Goal: Browse casually: Explore the website without a specific task or goal

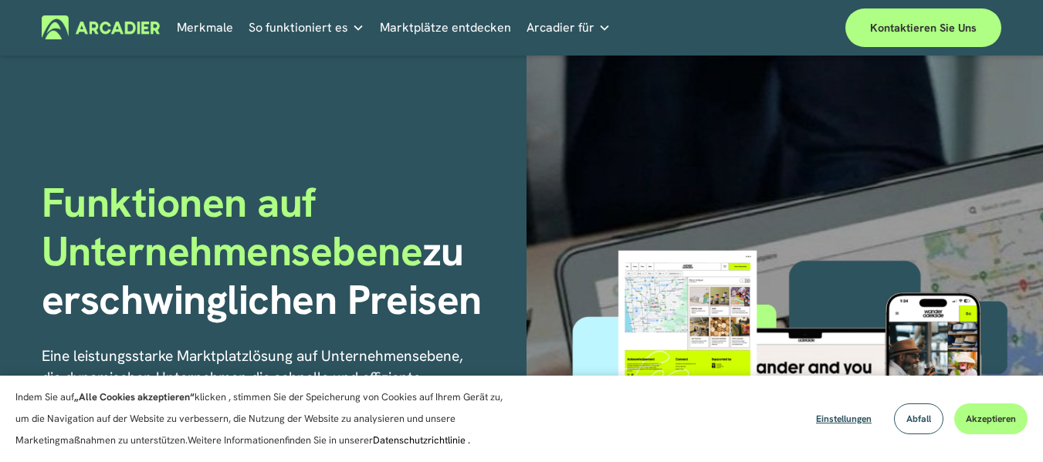
click at [959, 422] on button "Akzeptieren" at bounding box center [990, 419] width 73 height 31
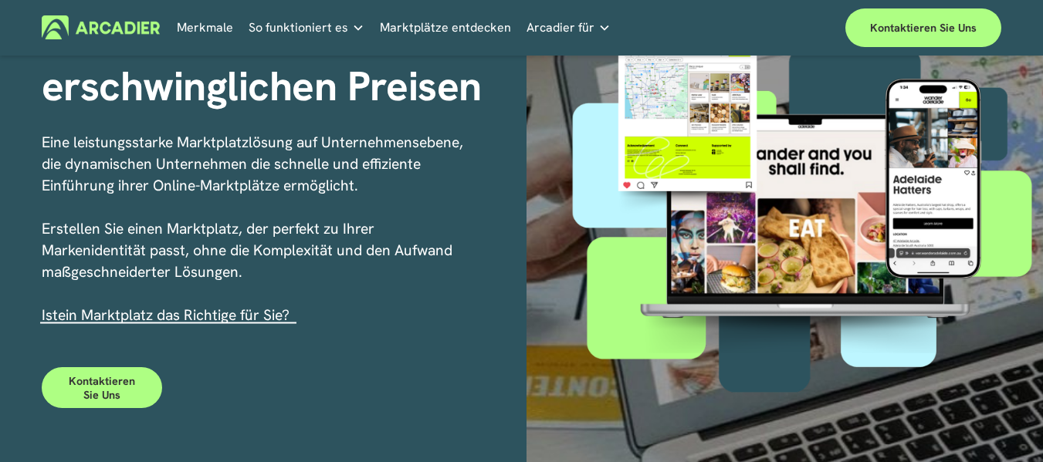
scroll to position [215, 0]
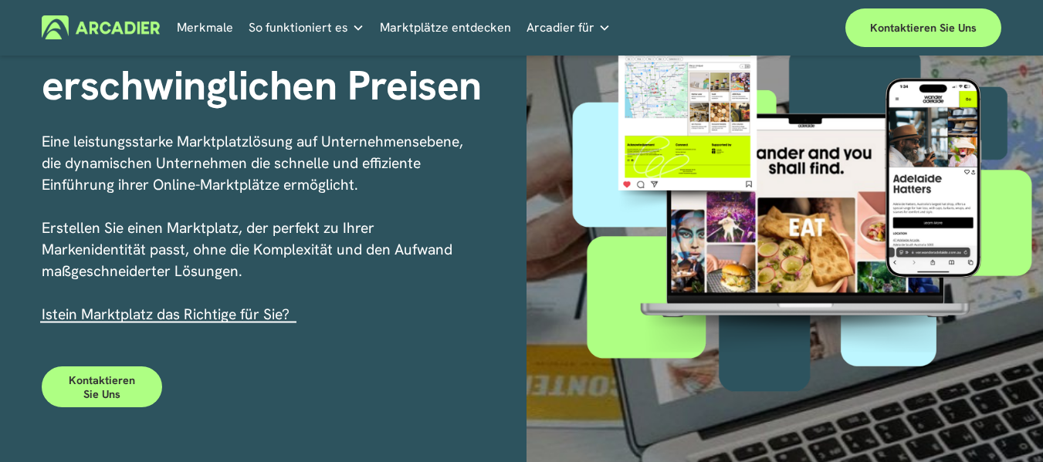
click at [431, 25] on font "Marktplätze entdecken" at bounding box center [445, 27] width 131 height 16
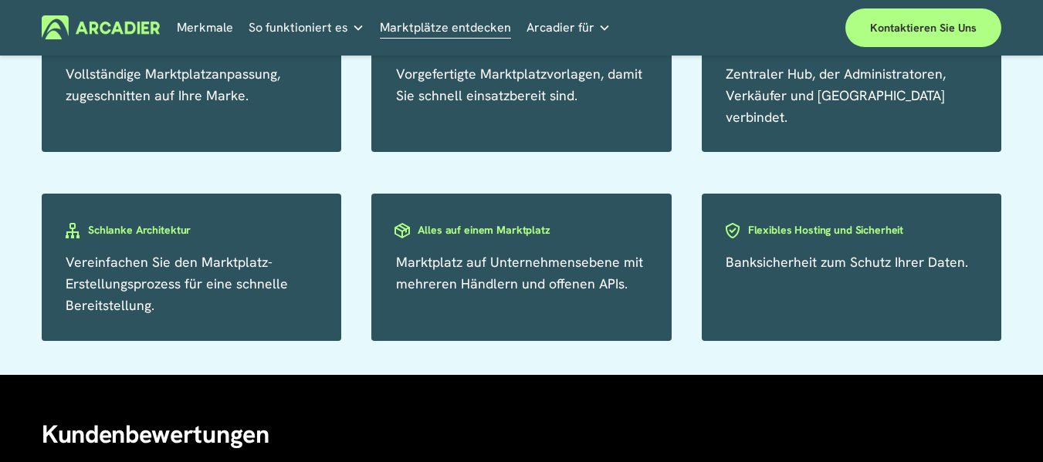
scroll to position [2649, 0]
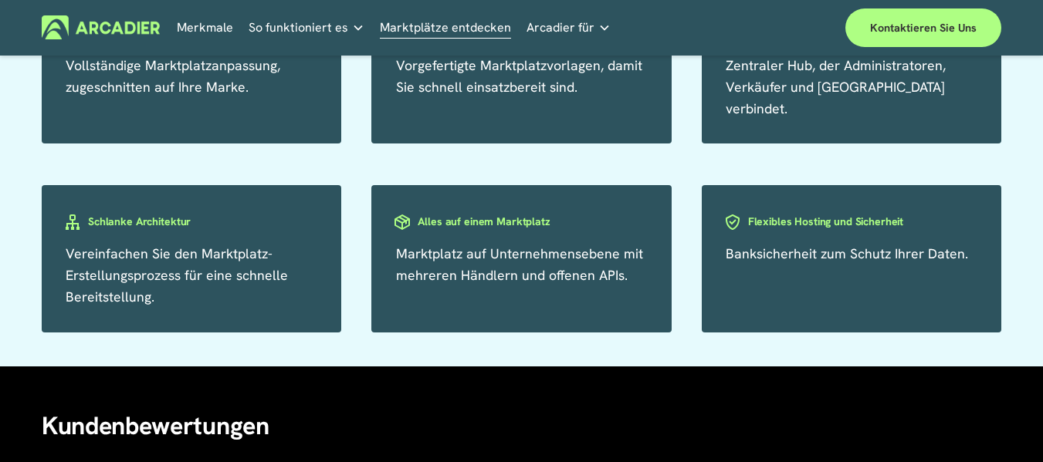
click at [493, 214] on font "Alles auf einem Marktplatz" at bounding box center [484, 221] width 132 height 15
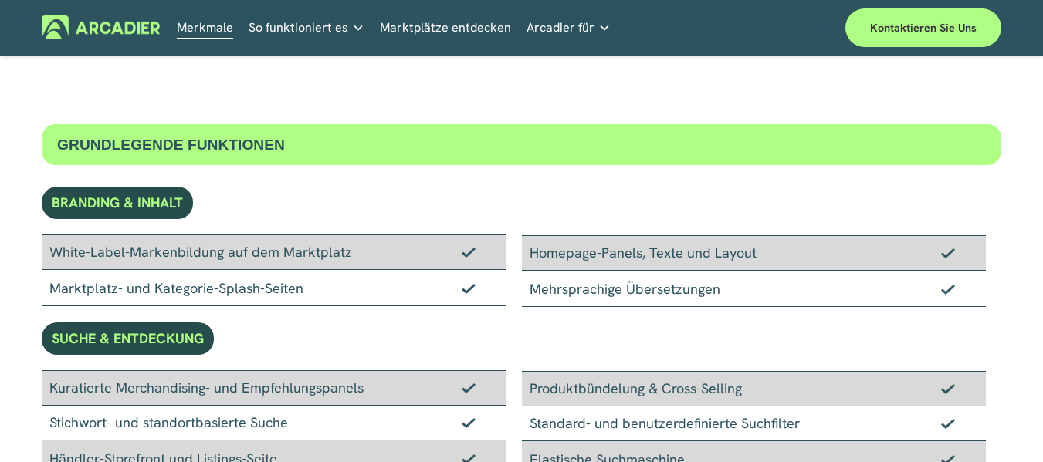
click at [0, 0] on link "Wirtschaftliche Entwicklung Entwickelt, um Ihre Agenda für die Besucherwirtscha…" at bounding box center [0, 0] width 0 height 0
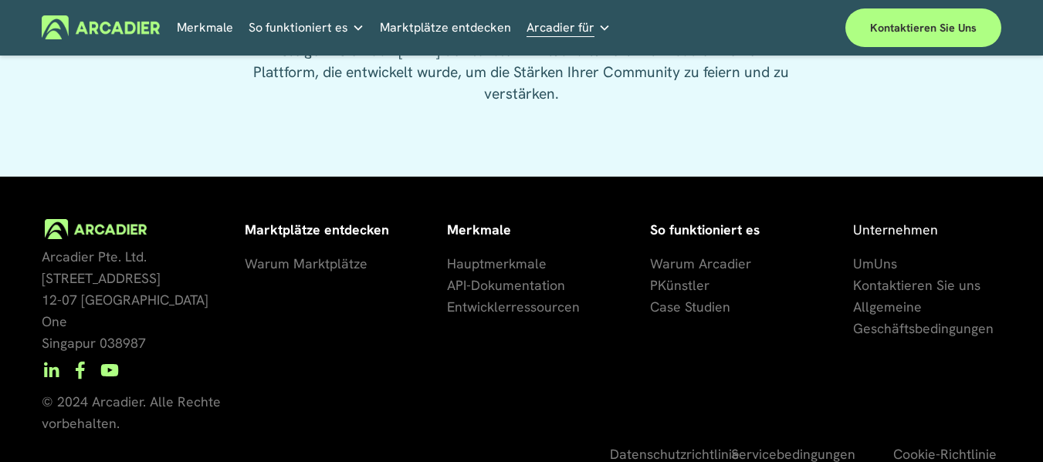
scroll to position [3992, 0]
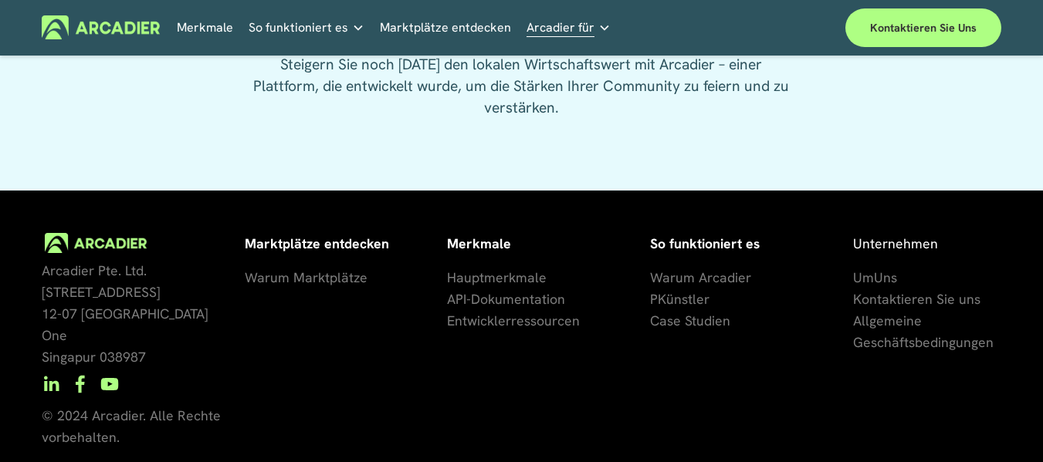
click at [269, 25] on font "So funktioniert es" at bounding box center [299, 27] width 100 height 16
click at [111, 19] on img at bounding box center [101, 27] width 118 height 24
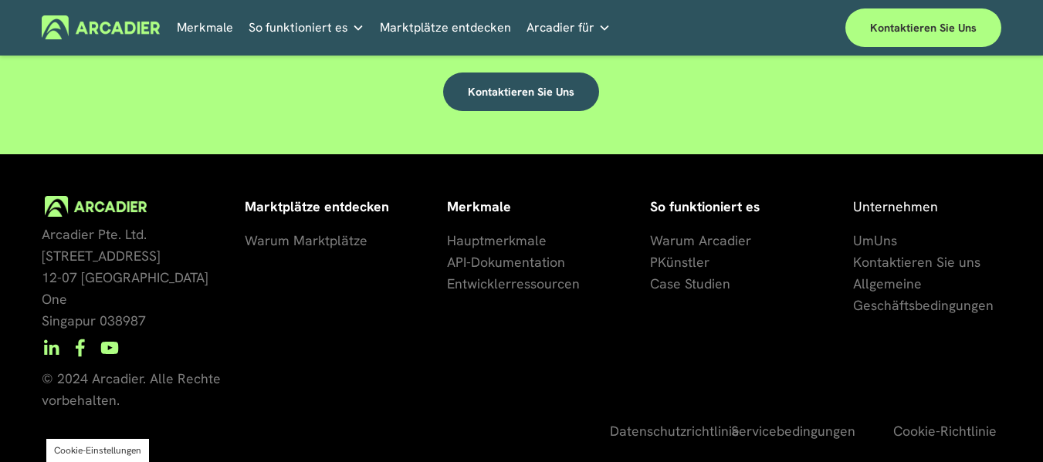
scroll to position [4311, 0]
click at [442, 22] on font "Marktplätze entdecken" at bounding box center [445, 27] width 131 height 16
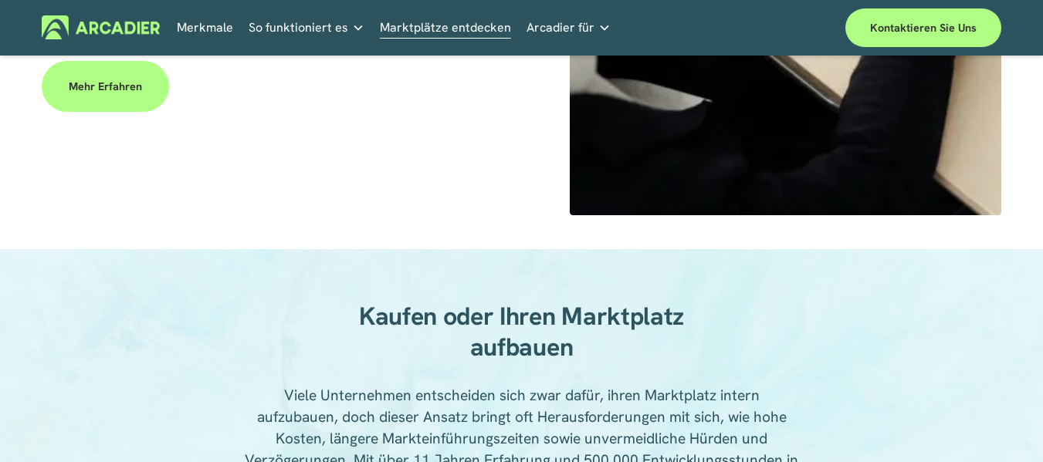
scroll to position [871, 0]
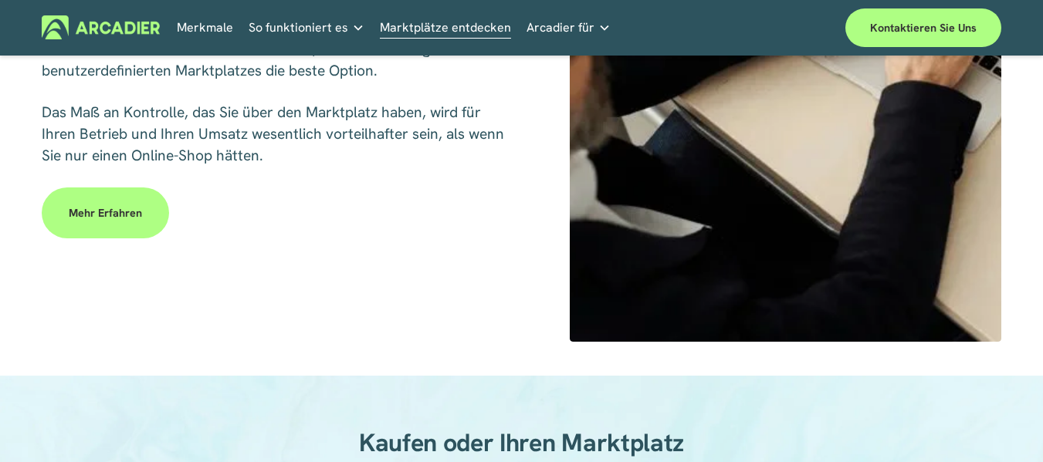
click at [56, 228] on link "Mehr erfahren" at bounding box center [105, 213] width 127 height 51
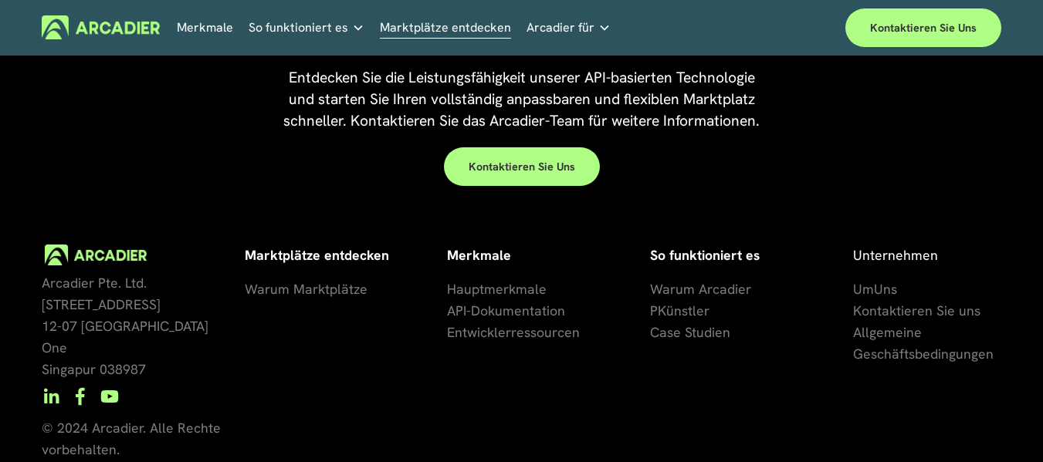
scroll to position [3485, 0]
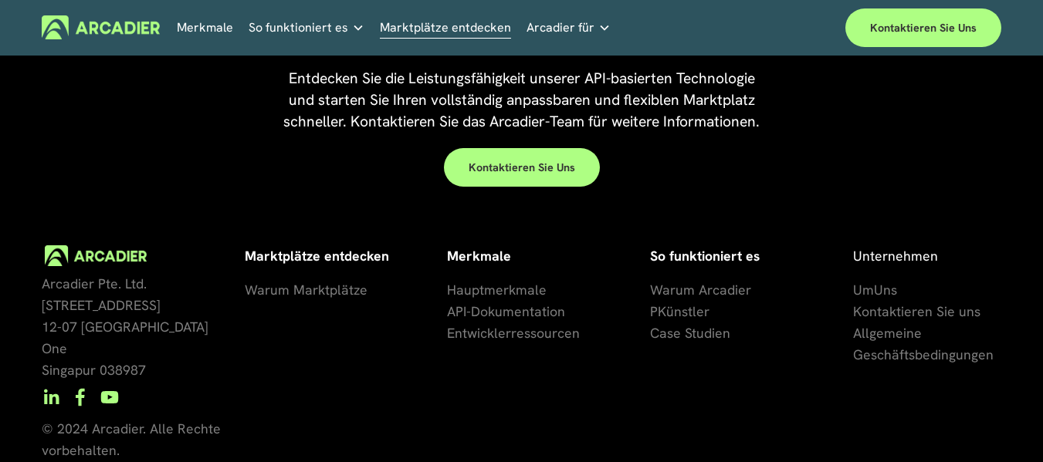
click at [674, 324] on font "se Studien" at bounding box center [698, 333] width 63 height 18
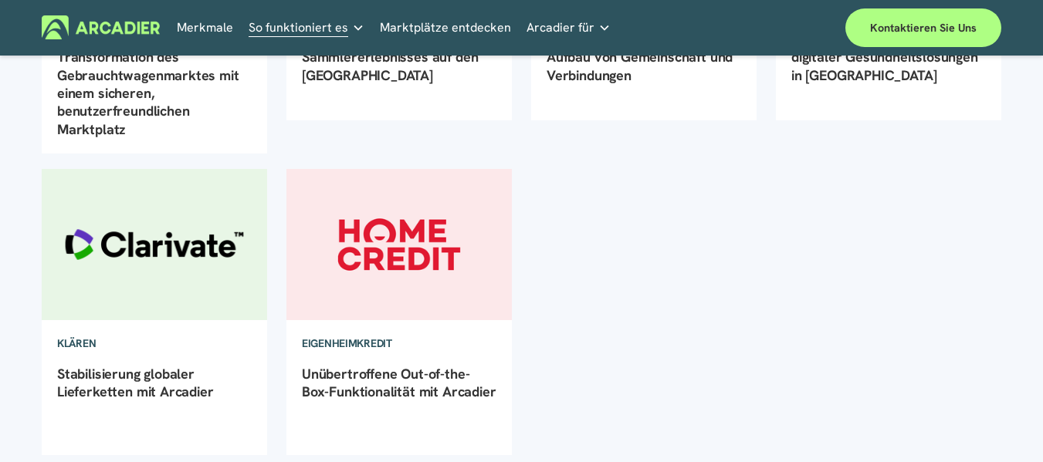
scroll to position [403, 0]
click at [130, 117] on font "BCAA und Arcadier: Transformation des Gebrauchtwagenmarktes mit einem sicheren,…" at bounding box center [148, 83] width 182 height 108
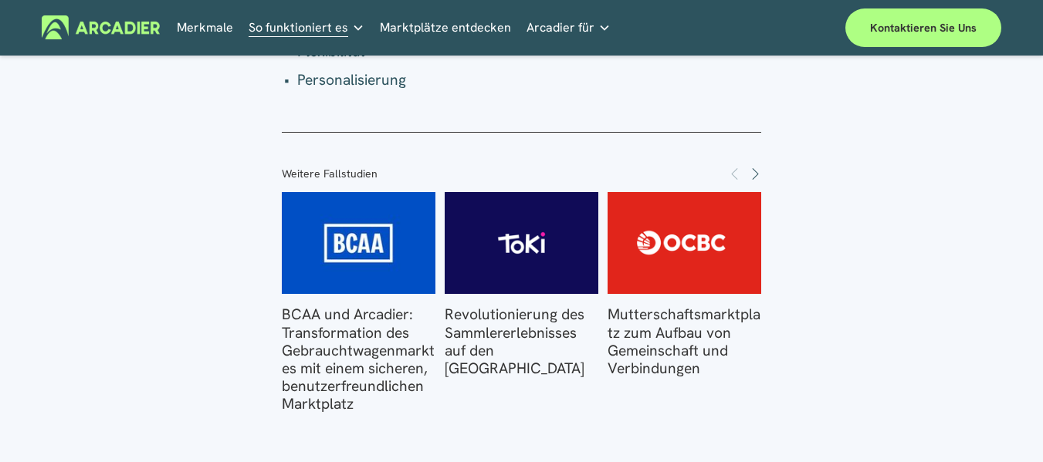
scroll to position [3788, 0]
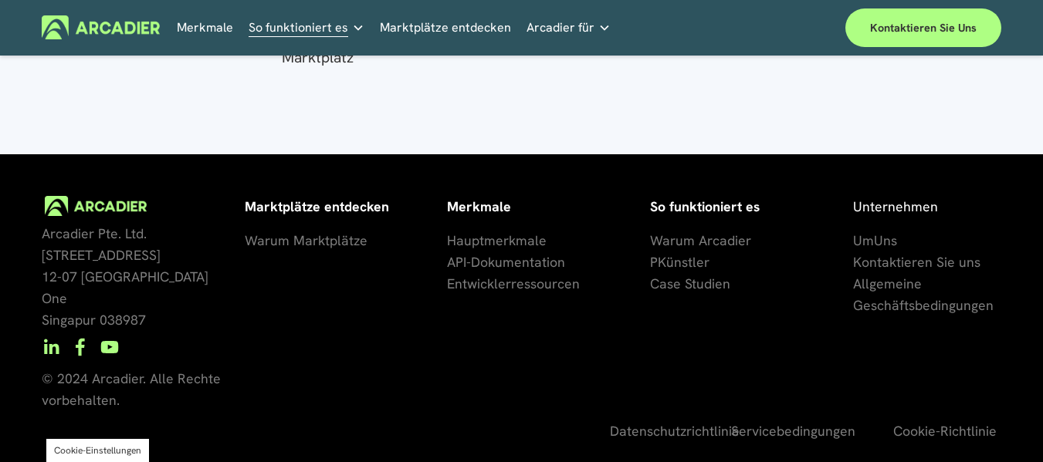
click at [455, 286] on font "Entwicklerressourcen" at bounding box center [513, 284] width 133 height 18
click at [528, 286] on font "Entwicklerressourcen" at bounding box center [513, 284] width 133 height 18
click at [694, 286] on font "se Studien" at bounding box center [698, 284] width 63 height 18
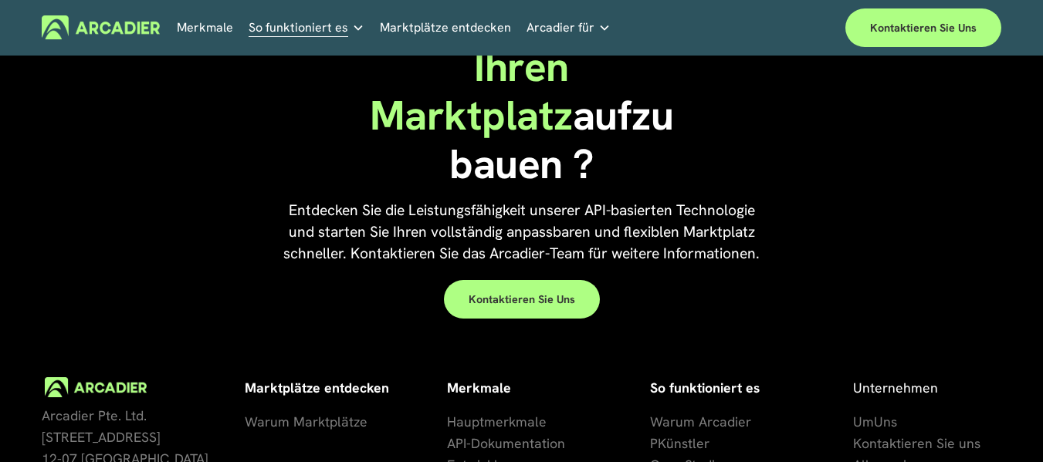
scroll to position [1167, 0]
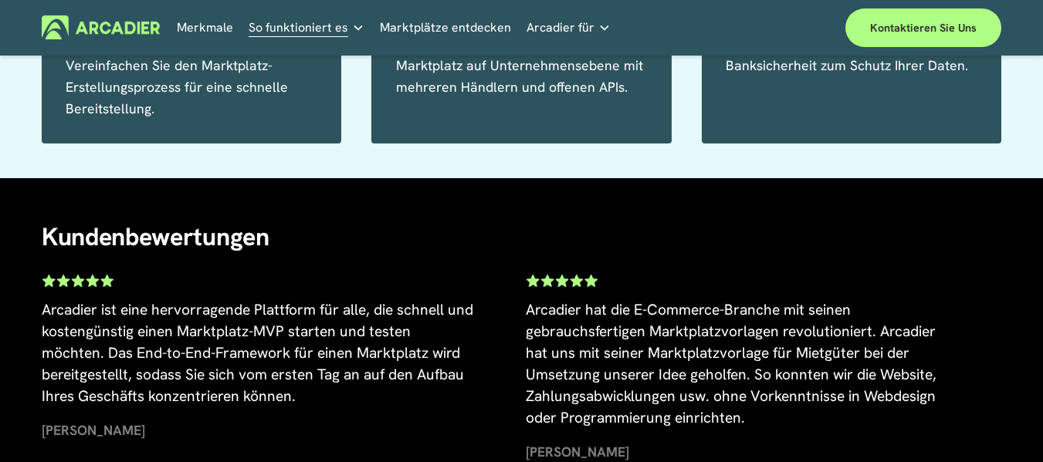
click at [124, 17] on img at bounding box center [101, 27] width 118 height 24
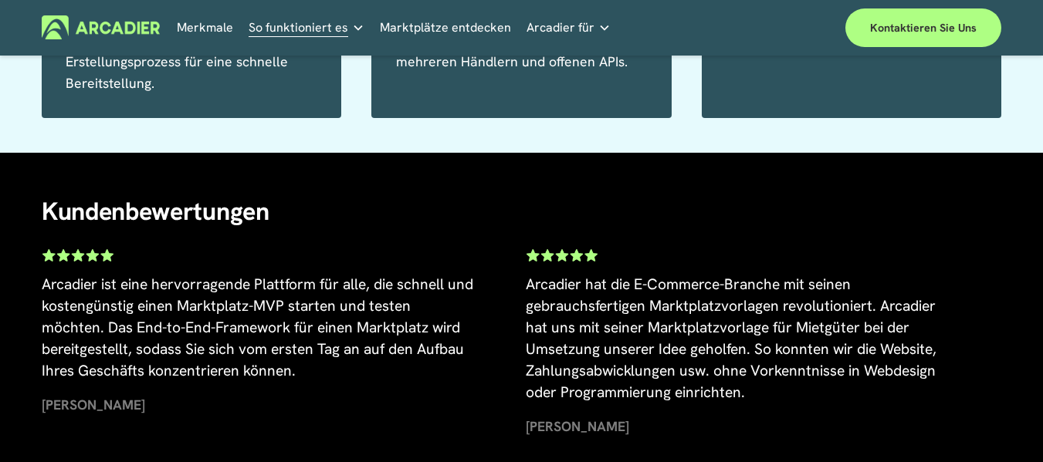
scroll to position [1758, 0]
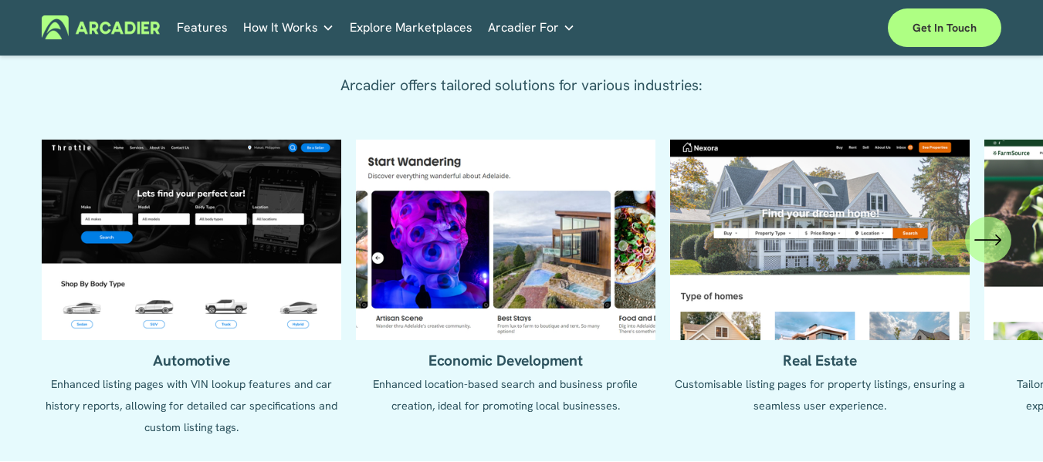
scroll to position [1572, 0]
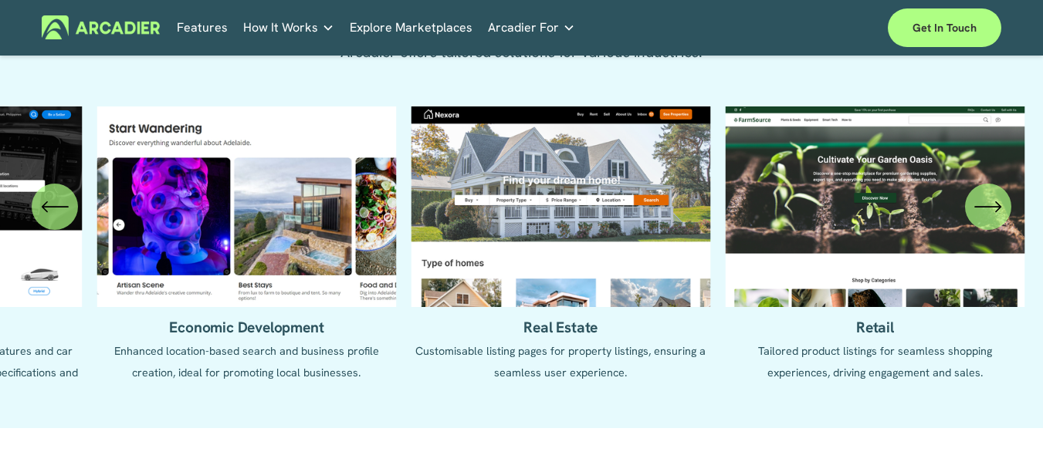
drag, startPoint x: 611, startPoint y: 287, endPoint x: 365, endPoint y: 293, distance: 246.3
click at [365, 293] on ul "Automotive Enhanced listing pages with VIN lookup features and car history repo…" at bounding box center [521, 256] width 959 height 299
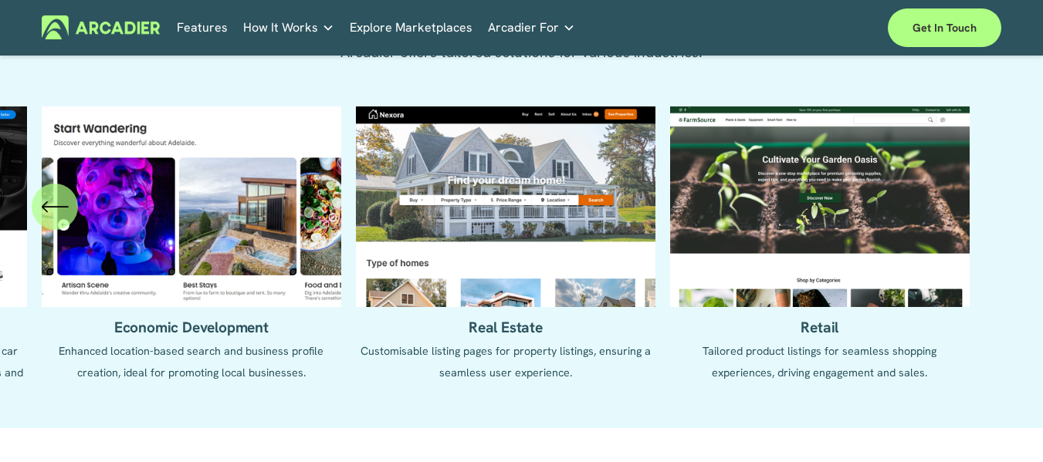
drag, startPoint x: 832, startPoint y: 257, endPoint x: 342, endPoint y: 289, distance: 491.2
click at [342, 289] on ul "Automotive Enhanced listing pages with VIN lookup features and car history repo…" at bounding box center [521, 256] width 959 height 299
drag, startPoint x: 222, startPoint y: 284, endPoint x: 684, endPoint y: 254, distance: 463.4
click at [684, 254] on ul "Automotive Enhanced listing pages with VIN lookup features and car history repo…" at bounding box center [521, 256] width 959 height 299
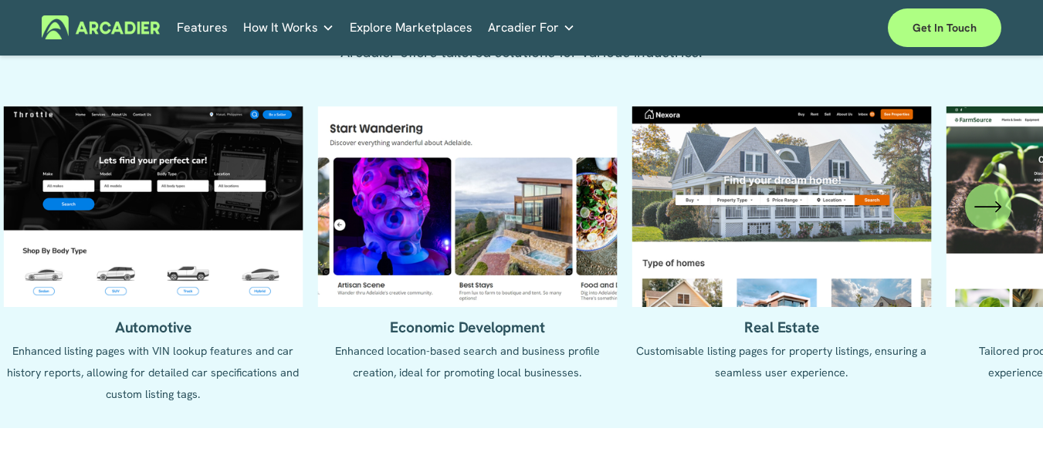
click at [242, 248] on ul "Automotive Enhanced listing pages with VIN lookup features and car history repo…" at bounding box center [521, 256] width 959 height 299
click at [153, 345] on ul "Automotive Enhanced listing pages with VIN lookup features and car history repo…" at bounding box center [521, 256] width 959 height 299
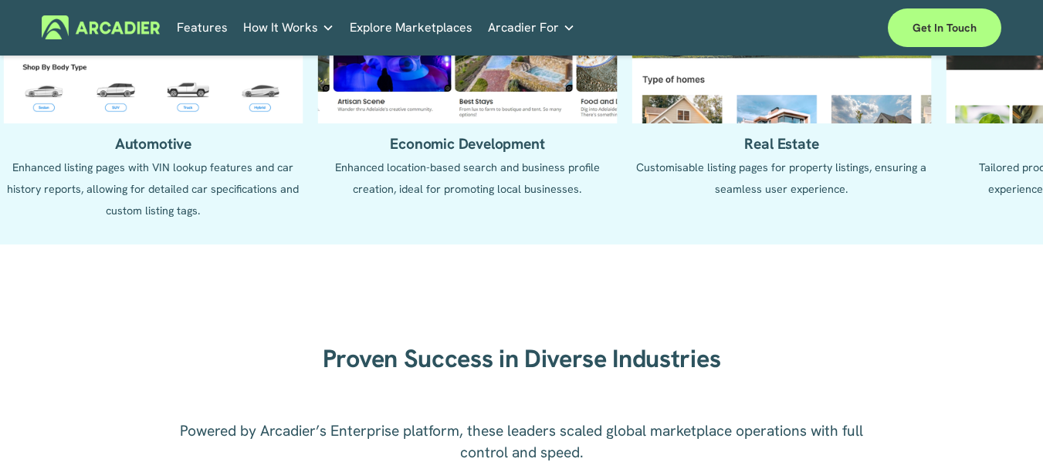
scroll to position [1731, 0]
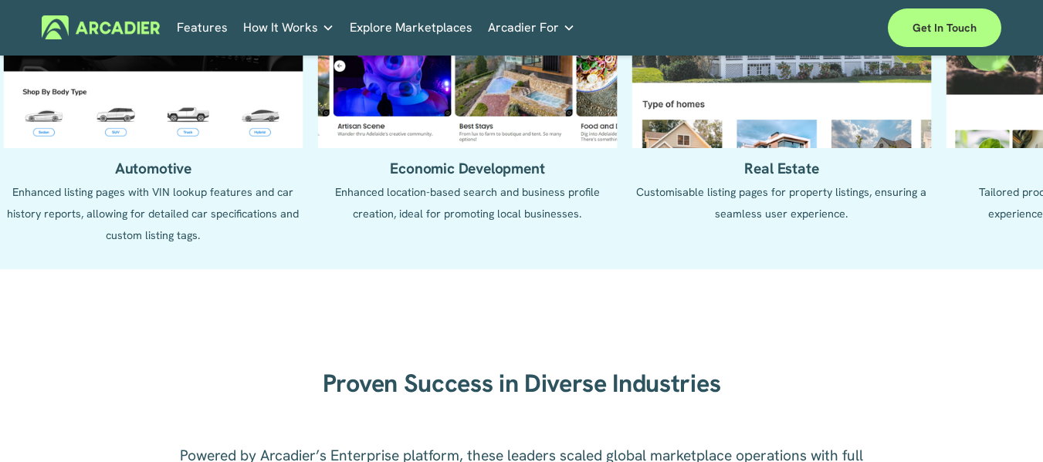
click at [161, 208] on ul "Automotive Enhanced listing pages with VIN lookup features and car history repo…" at bounding box center [521, 97] width 959 height 299
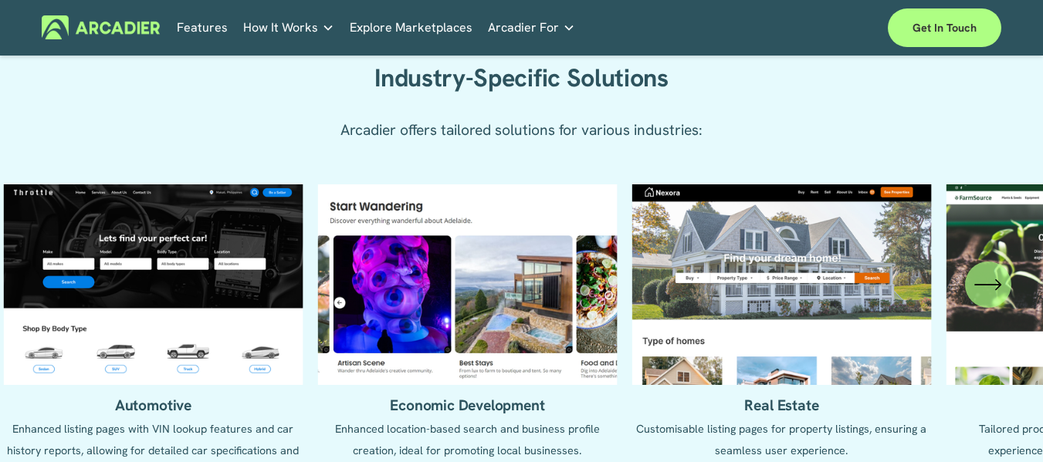
scroll to position [1490, 0]
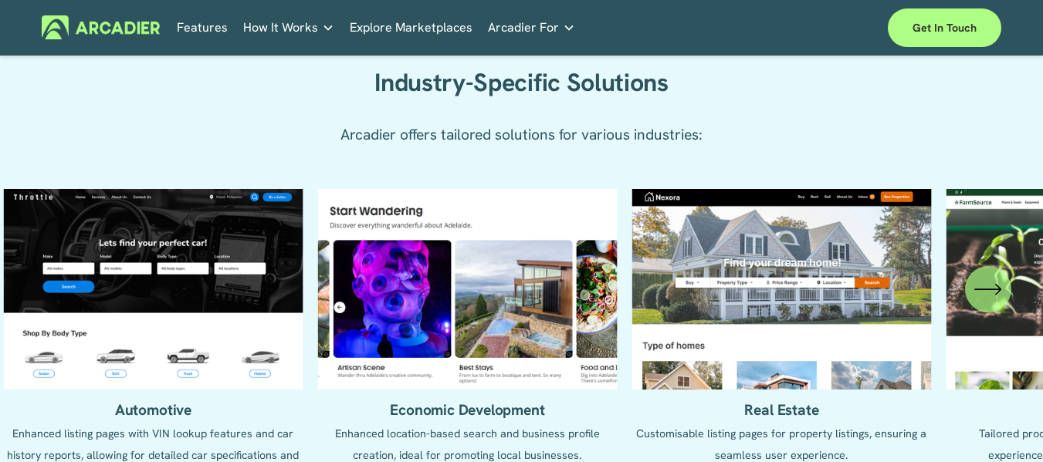
click at [251, 306] on ul "Automotive Enhanced listing pages with VIN lookup features and car history repo…" at bounding box center [521, 338] width 959 height 299
click at [188, 292] on ul "Automotive Enhanced listing pages with VIN lookup features and car history repo…" at bounding box center [521, 338] width 959 height 299
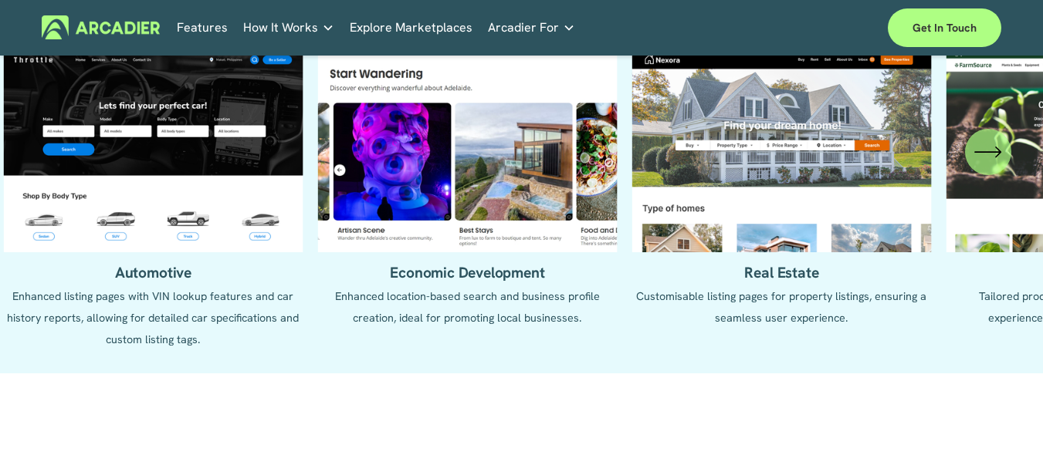
scroll to position [1636, 0]
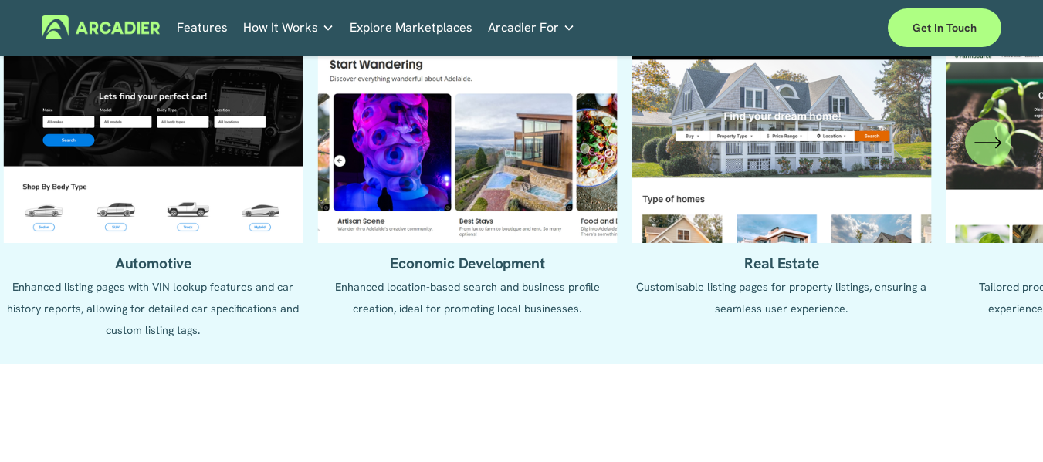
click at [159, 282] on ul "Automotive Enhanced listing pages with VIN lookup features and car history repo…" at bounding box center [521, 191] width 959 height 299
drag, startPoint x: 158, startPoint y: 282, endPoint x: 331, endPoint y: 283, distance: 172.9
click at [331, 283] on ul "Automotive Enhanced listing pages with VIN lookup features and car history repo…" at bounding box center [521, 191] width 959 height 299
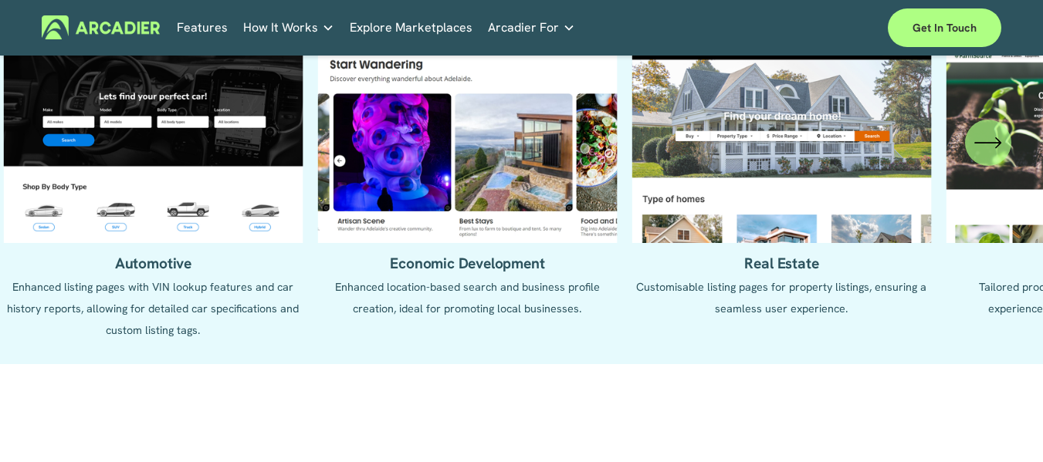
drag, startPoint x: 231, startPoint y: 148, endPoint x: 343, endPoint y: -44, distance: 222.4
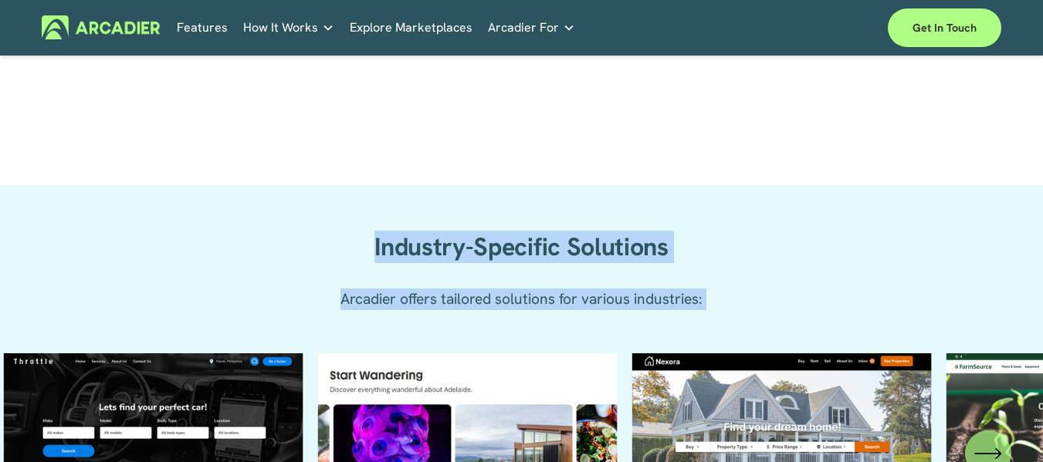
scroll to position [1444, 0]
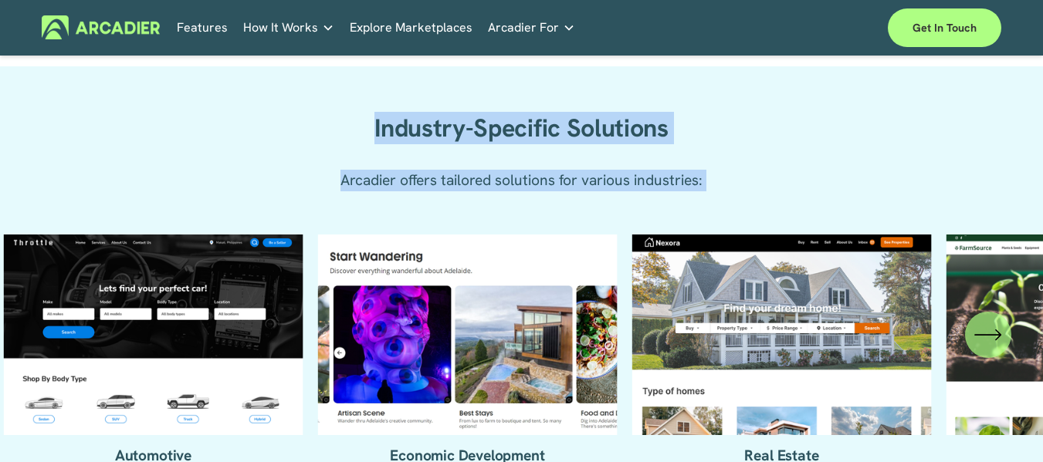
click at [0, 0] on div "Partners No in-house development team? No problem. Use one of our partners." at bounding box center [0, 0] width 0 height 0
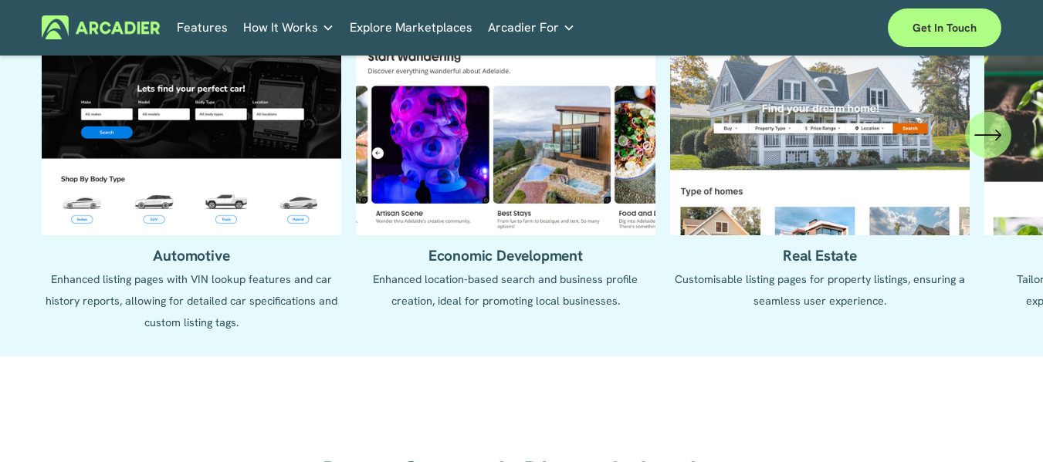
click at [201, 276] on ul "Automotive Enhanced listing pages with VIN lookup features and car history repo…" at bounding box center [521, 184] width 959 height 299
click at [195, 204] on ul "Automotive Enhanced listing pages with VIN lookup features and car history repo…" at bounding box center [521, 184] width 959 height 299
click at [231, 218] on ul "Automotive Enhanced listing pages with VIN lookup features and car history repo…" at bounding box center [521, 184] width 959 height 299
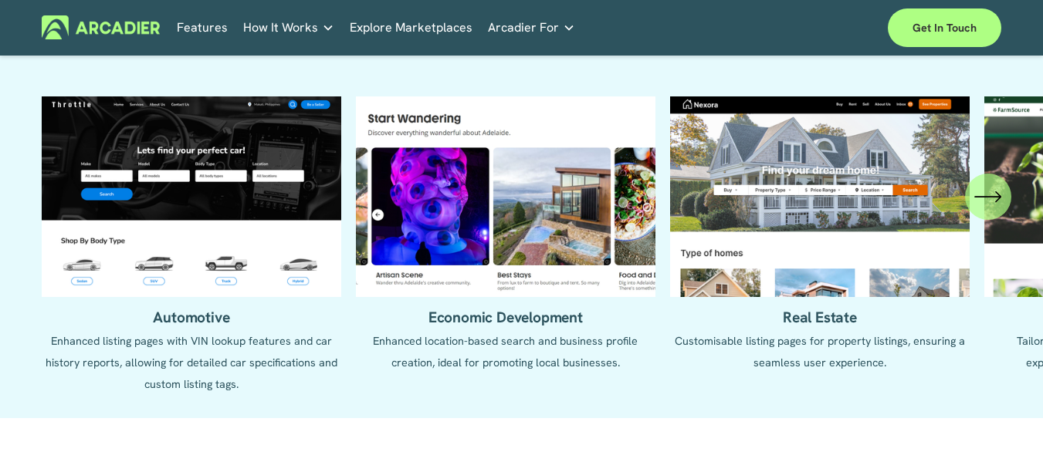
scroll to position [1586, 0]
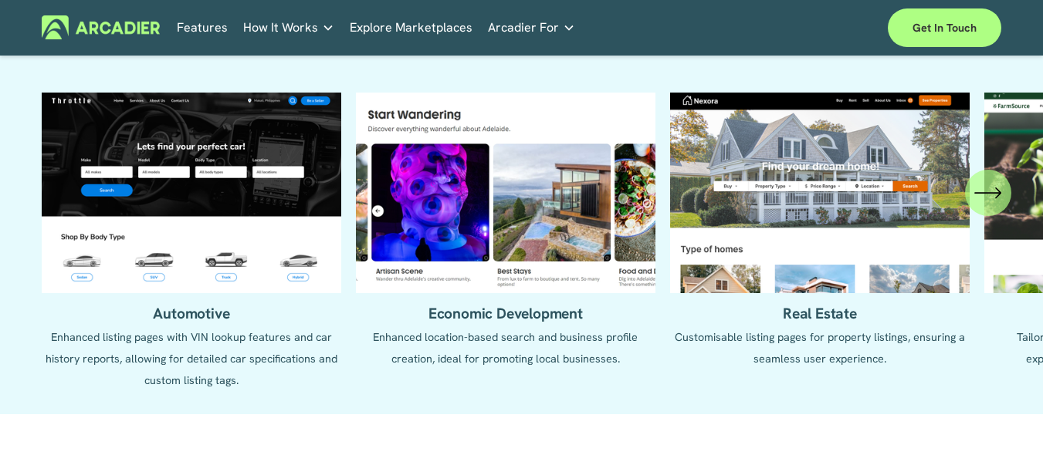
drag, startPoint x: 141, startPoint y: 339, endPoint x: 203, endPoint y: 337, distance: 61.8
click at [222, 339] on ul "Automotive Enhanced listing pages with VIN lookup features and car history repo…" at bounding box center [521, 242] width 959 height 299
click at [203, 337] on ul "Automotive Enhanced listing pages with VIN lookup features and car history repo…" at bounding box center [521, 242] width 959 height 299
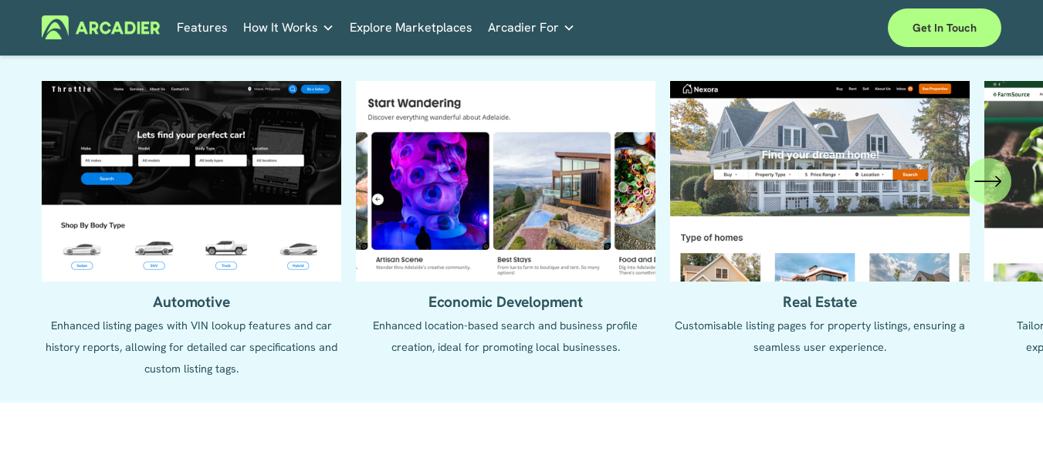
scroll to position [1601, 0]
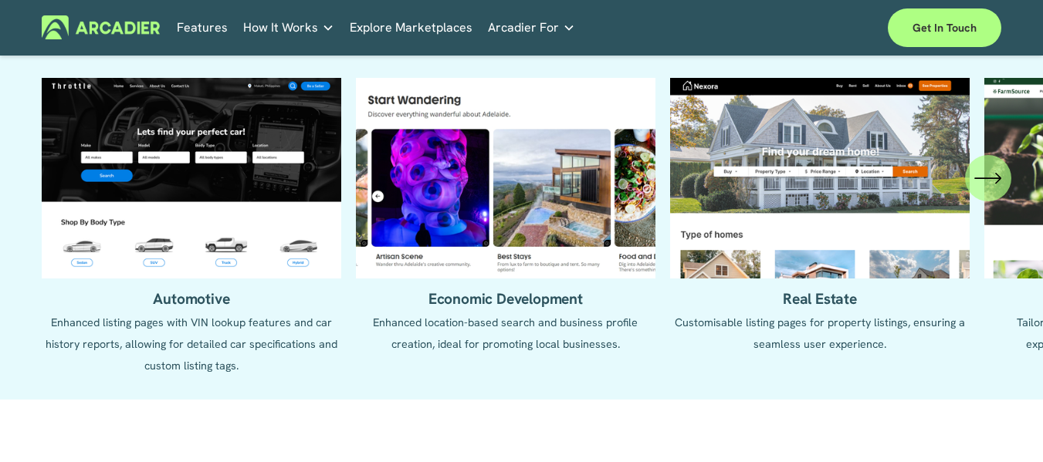
click at [249, 201] on ul "Automotive Enhanced listing pages with VIN lookup features and car history repo…" at bounding box center [521, 227] width 959 height 299
click at [249, 200] on ul "Automotive Enhanced listing pages with VIN lookup features and car history repo…" at bounding box center [521, 227] width 959 height 299
click at [195, 327] on ul "Automotive Enhanced listing pages with VIN lookup features and car history repo…" at bounding box center [521, 227] width 959 height 299
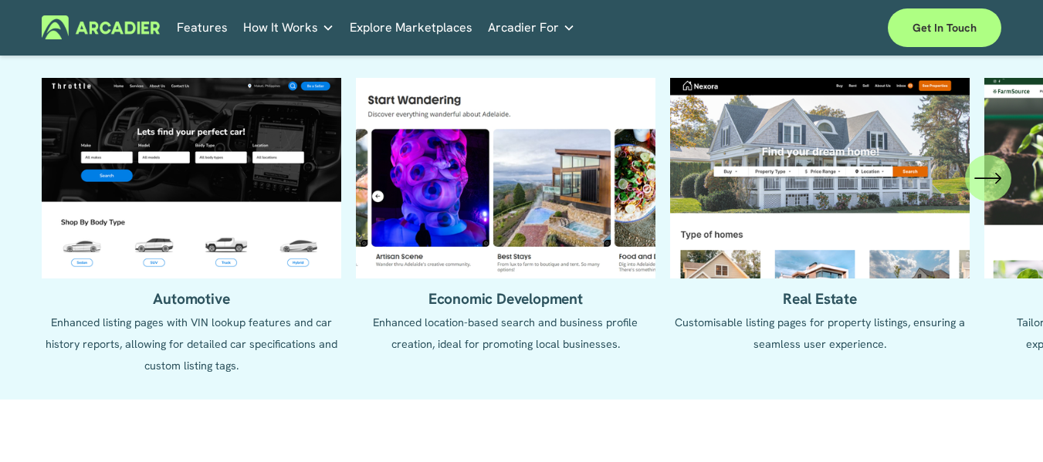
click at [195, 327] on ul "Automotive Enhanced listing pages with VIN lookup features and car history repo…" at bounding box center [521, 227] width 959 height 299
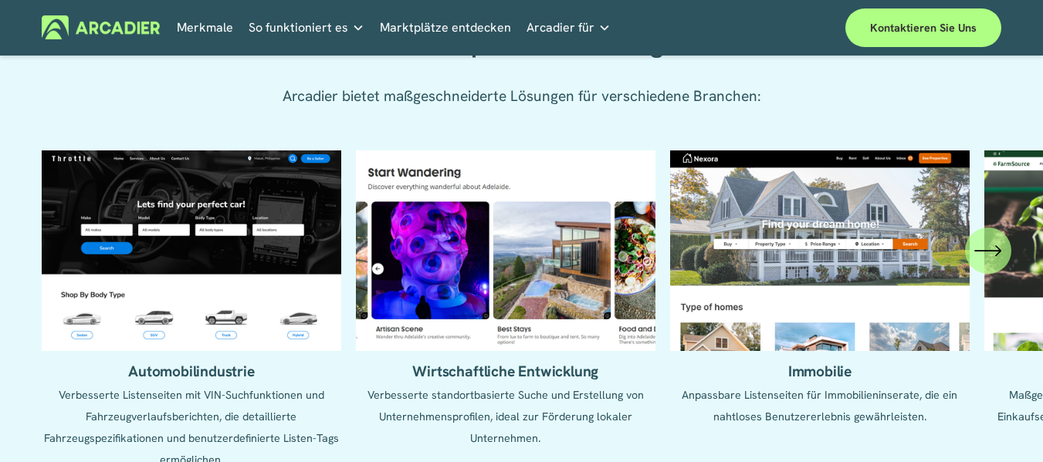
click at [232, 229] on ul "Automobilindustrie Verbesserte Listenseiten mit VIN-Suchfunktionen und Fahrzeug…" at bounding box center [521, 311] width 959 height 320
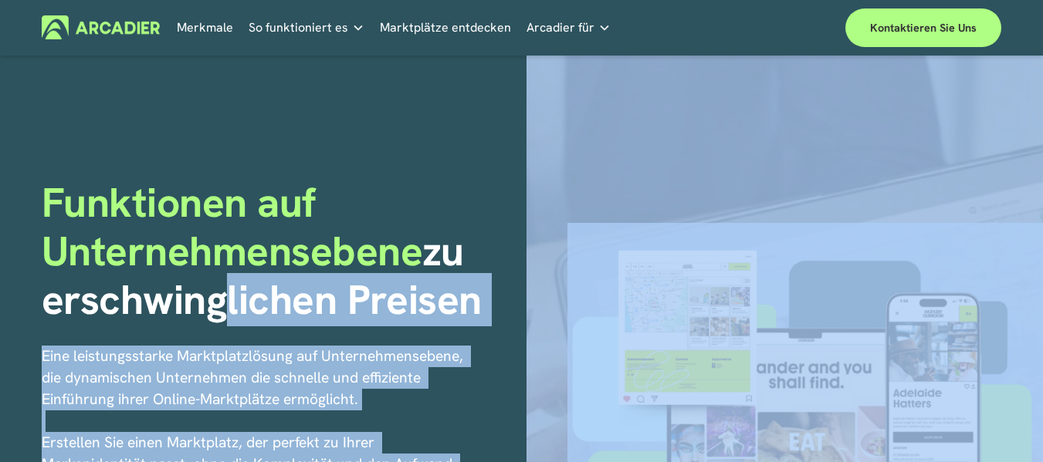
drag, startPoint x: 232, startPoint y: 229, endPoint x: 221, endPoint y: 296, distance: 67.4
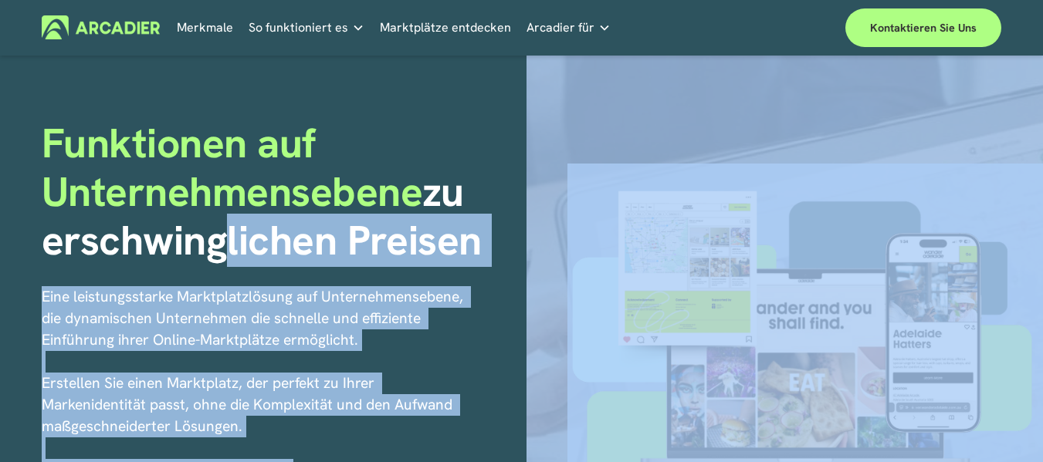
scroll to position [64, 0]
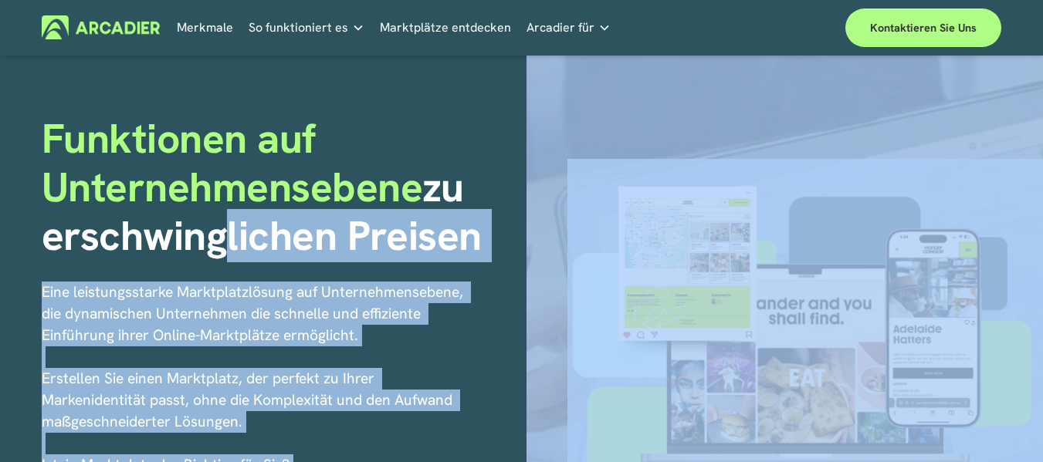
click at [221, 262] on font "zu erschwinglichen Preisen" at bounding box center [262, 212] width 440 height 102
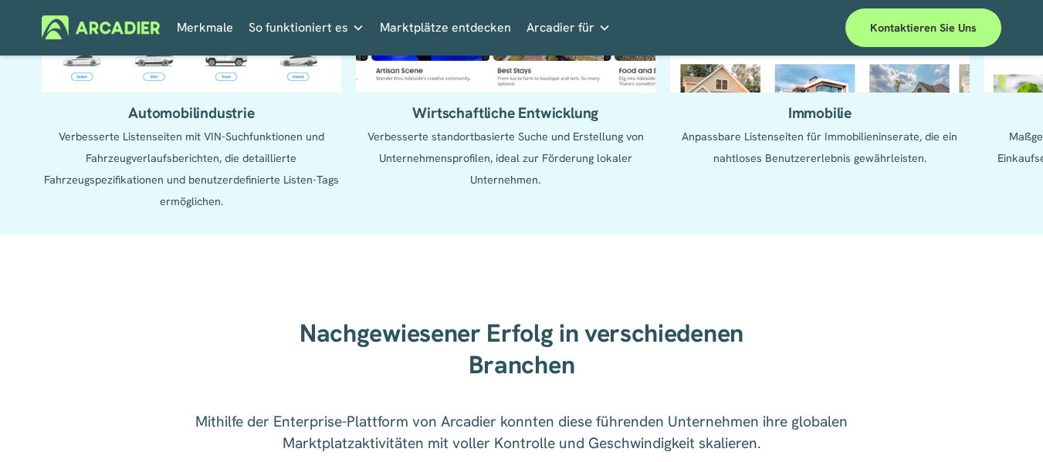
scroll to position [1785, 0]
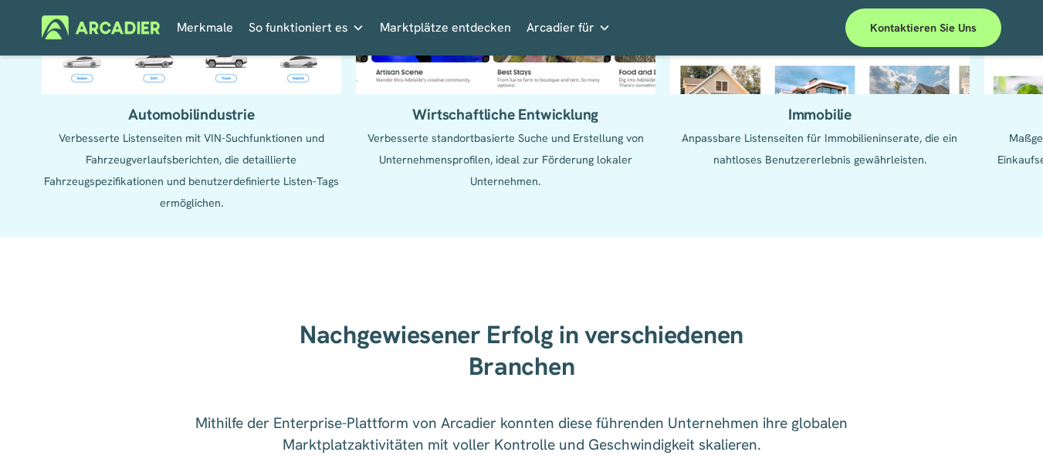
click at [207, 214] on ul "Automobilindustrie Verbesserte Listenseiten mit VIN-Suchfunktionen und Fahrzeug…" at bounding box center [521, 53] width 959 height 320
click at [175, 159] on ul "Automobilindustrie Verbesserte Listenseiten mit VIN-Suchfunktionen und Fahrzeug…" at bounding box center [521, 53] width 959 height 320
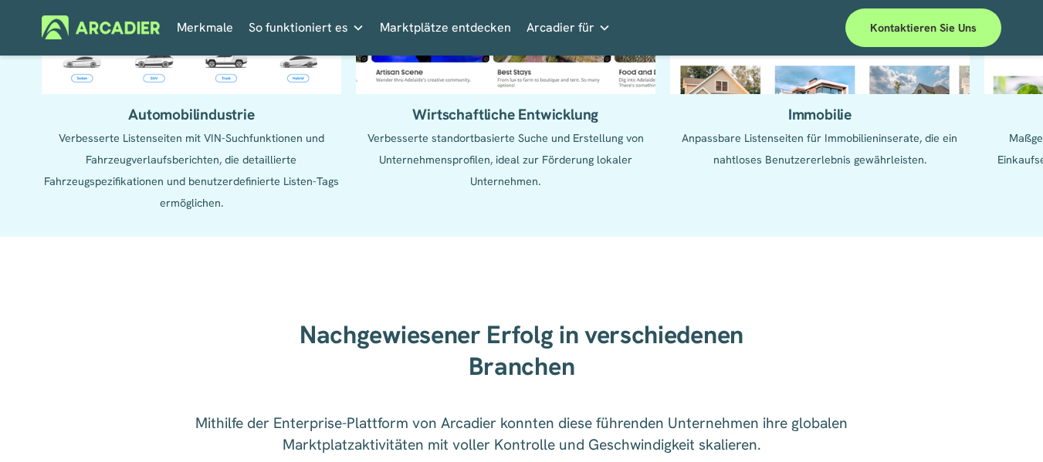
click at [175, 159] on ul "Automobilindustrie Verbesserte Listenseiten mit VIN-Suchfunktionen und Fahrzeug…" at bounding box center [521, 53] width 959 height 320
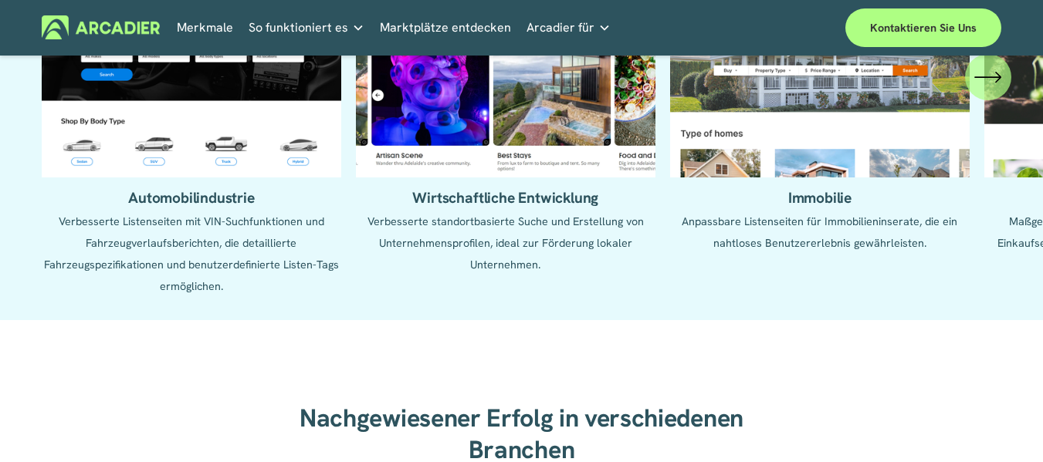
scroll to position [1697, 0]
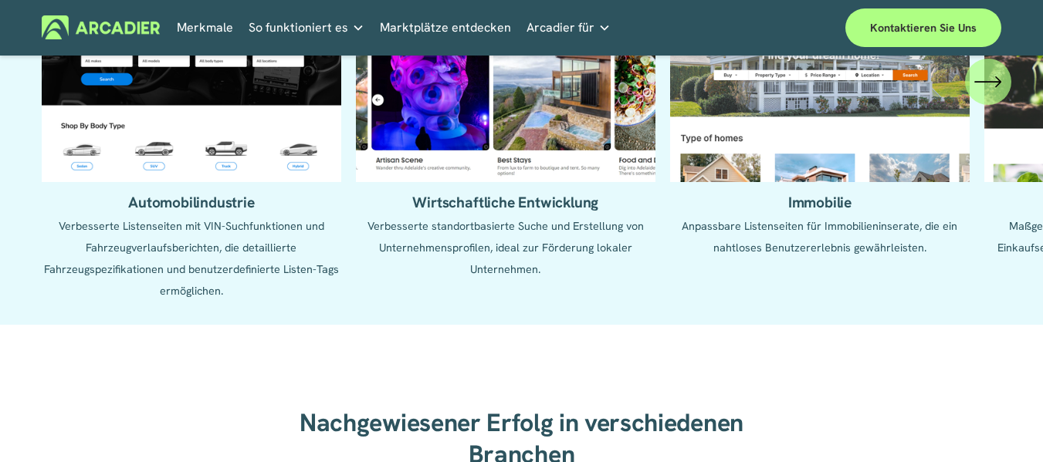
click at [175, 159] on ul "Automobilindustrie Verbesserte Listenseiten mit VIN-Suchfunktionen und Fahrzeug…" at bounding box center [521, 141] width 959 height 320
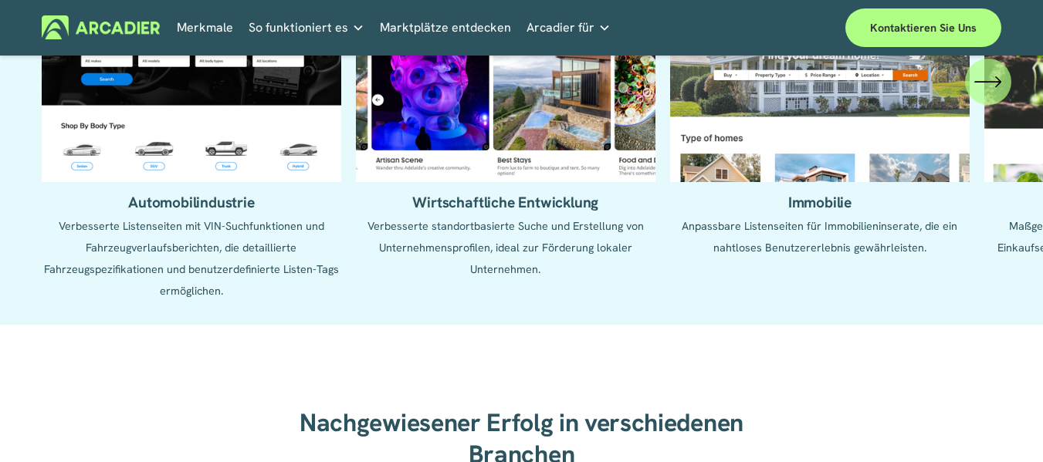
click at [175, 159] on ul "Automobilindustrie Verbesserte Listenseiten mit VIN-Suchfunktionen und Fahrzeug…" at bounding box center [521, 141] width 959 height 320
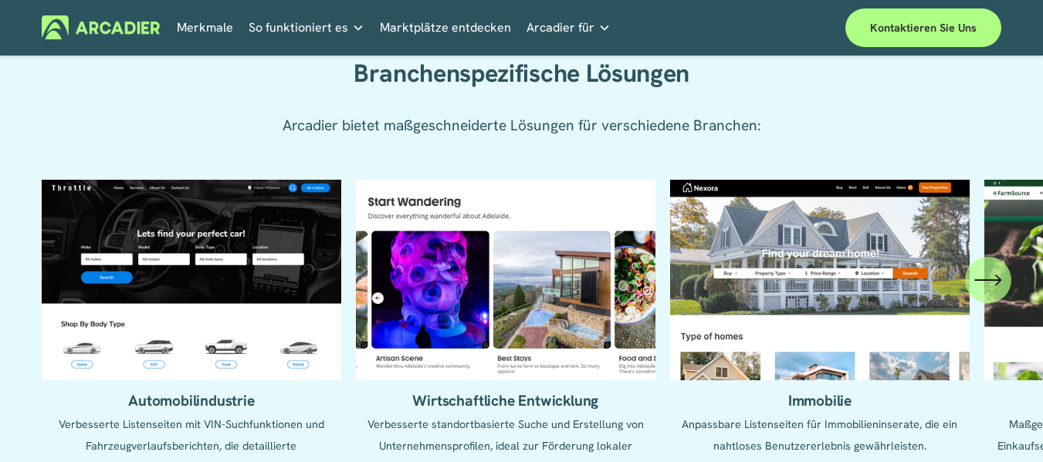
scroll to position [1632, 0]
